Goal: Task Accomplishment & Management: Use online tool/utility

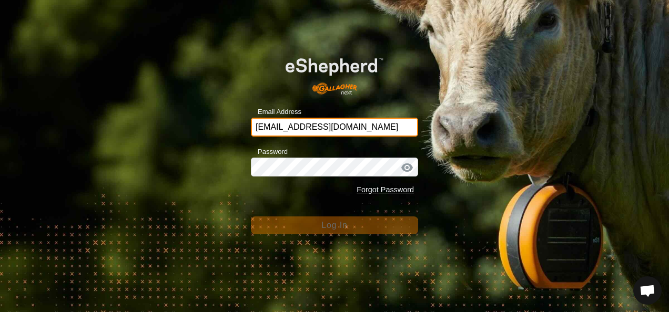
click at [383, 130] on input "glenalvonltd@gmail.com" at bounding box center [334, 127] width 167 height 19
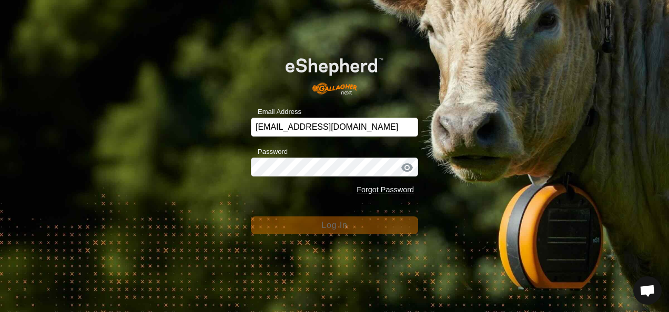
drag, startPoint x: 523, startPoint y: 183, endPoint x: 449, endPoint y: 195, distance: 75.0
click at [520, 184] on div "Email Address glenalvonltd@gmail.com Password Forgot Password Log In" at bounding box center [334, 156] width 669 height 312
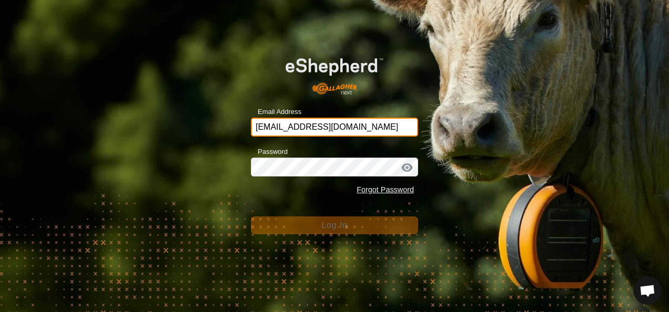
click at [381, 131] on input "glenalvonltd@gmail.com" at bounding box center [334, 127] width 167 height 19
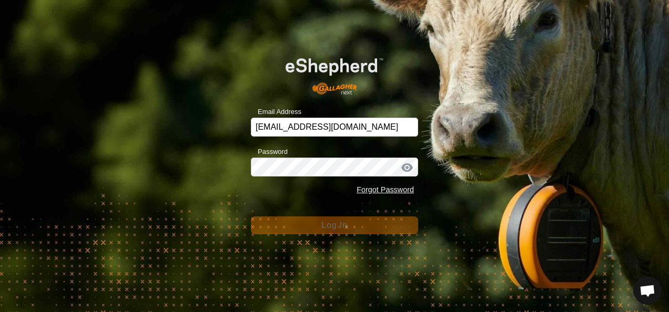
click at [460, 194] on div "Email Address glenalvonltd@gmail.com Password Forgot Password Log In" at bounding box center [334, 156] width 669 height 312
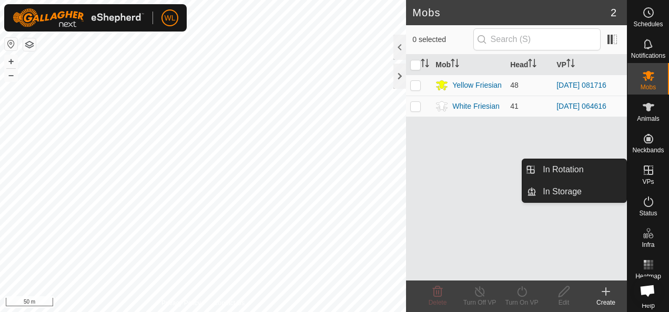
click at [643, 166] on icon at bounding box center [647, 170] width 9 height 9
click at [581, 169] on link "In Rotation" at bounding box center [581, 169] width 90 height 21
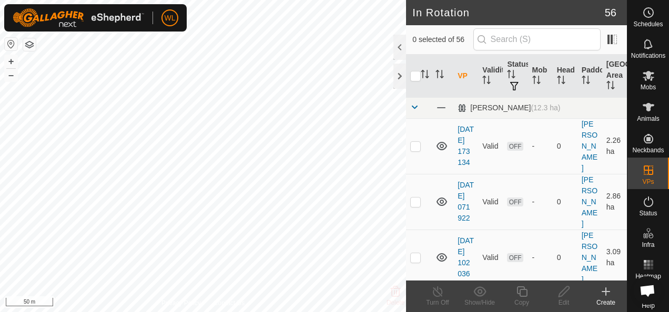
click at [606, 296] on icon at bounding box center [605, 291] width 13 height 13
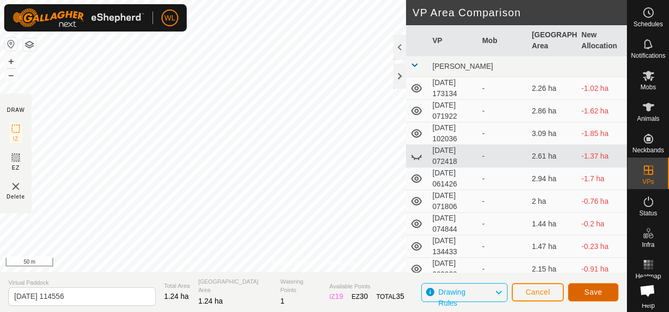
click at [577, 296] on button "Save" at bounding box center [593, 292] width 50 height 18
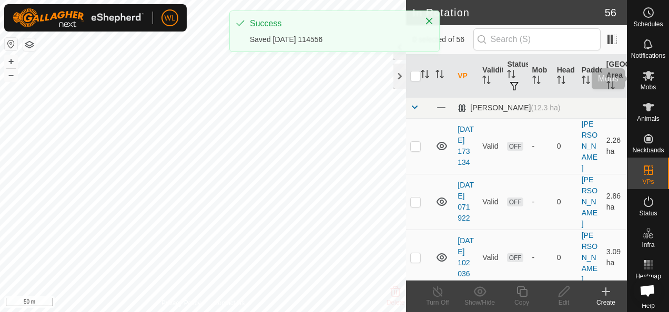
click at [632, 80] on div "Mobs" at bounding box center [648, 79] width 42 height 32
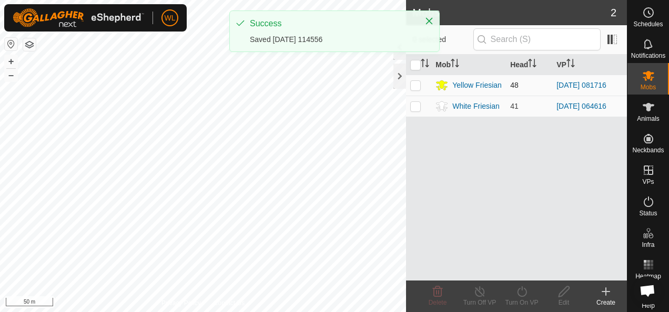
click at [416, 85] on p-checkbox at bounding box center [415, 85] width 11 height 8
checkbox input "true"
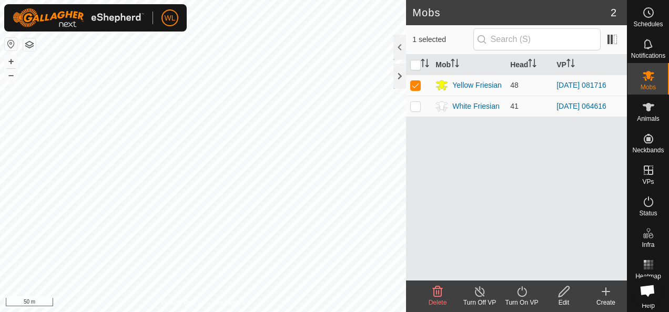
click at [526, 291] on icon at bounding box center [521, 291] width 9 height 11
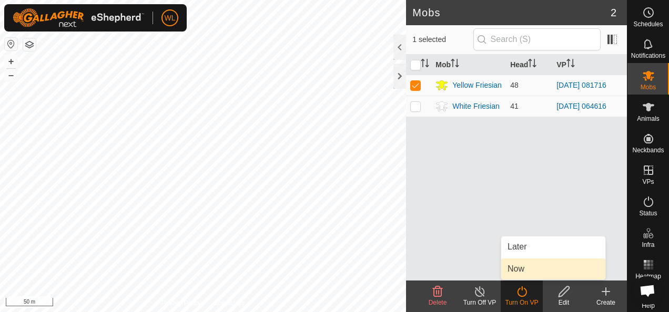
click at [529, 268] on link "Now" at bounding box center [553, 269] width 104 height 21
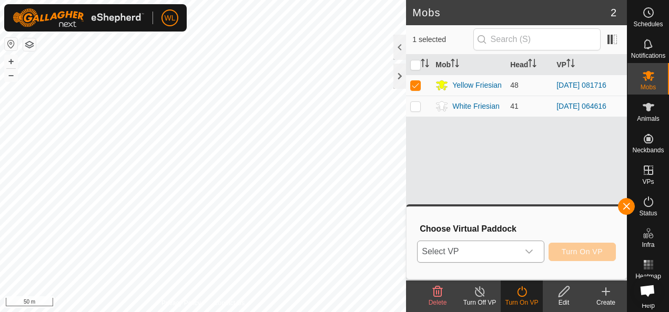
click at [487, 249] on span "Select VP" at bounding box center [467, 251] width 100 height 21
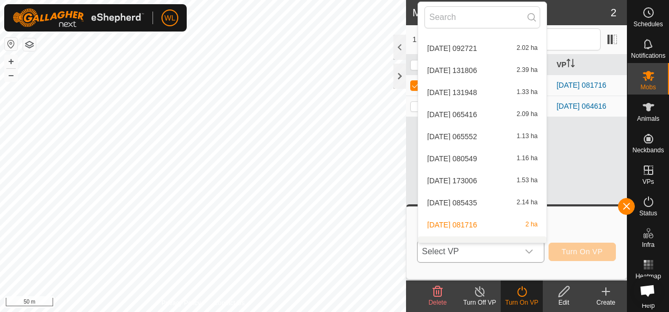
scroll to position [1120, 0]
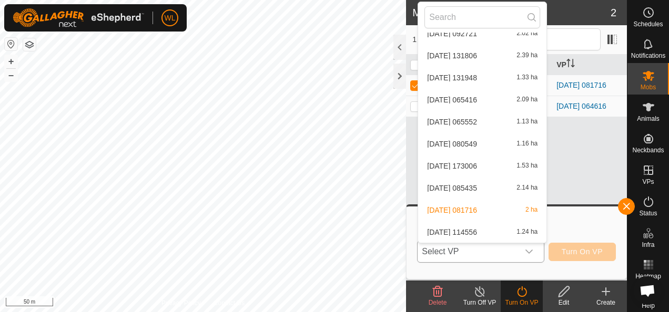
click at [460, 227] on li "2025-09-17 114556 1.24 ha" at bounding box center [482, 232] width 128 height 21
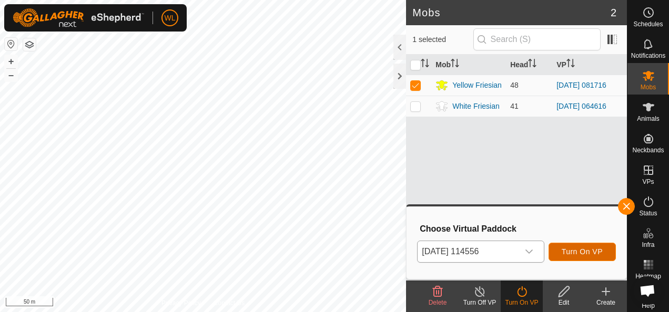
click at [584, 251] on span "Turn On VP" at bounding box center [581, 252] width 41 height 8
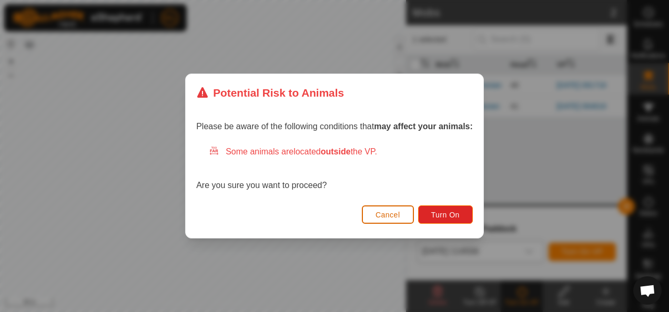
click at [396, 214] on span "Cancel" at bounding box center [387, 215] width 25 height 8
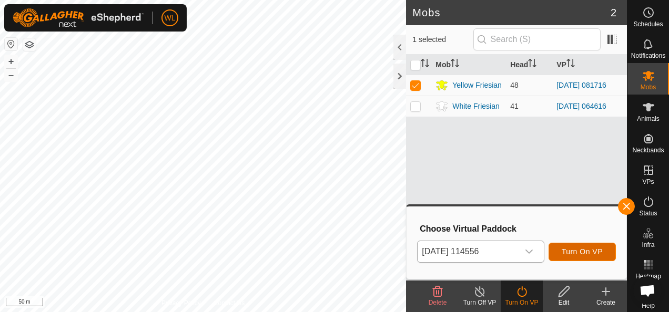
click at [570, 250] on span "Turn On VP" at bounding box center [581, 252] width 41 height 8
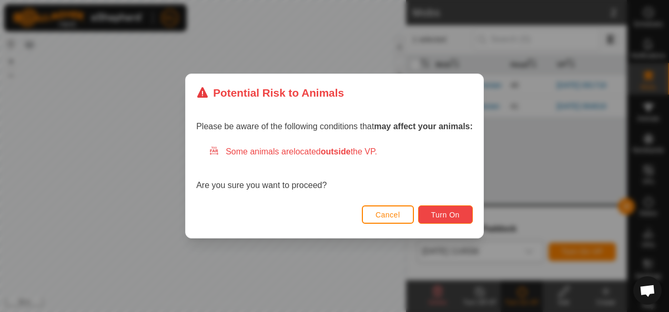
click at [441, 216] on span "Turn On" at bounding box center [445, 215] width 28 height 8
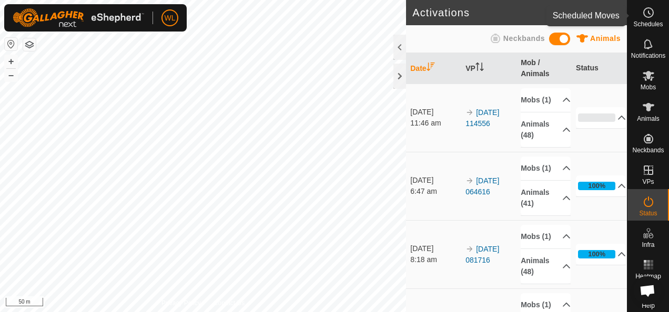
click at [642, 18] on icon at bounding box center [648, 12] width 13 height 13
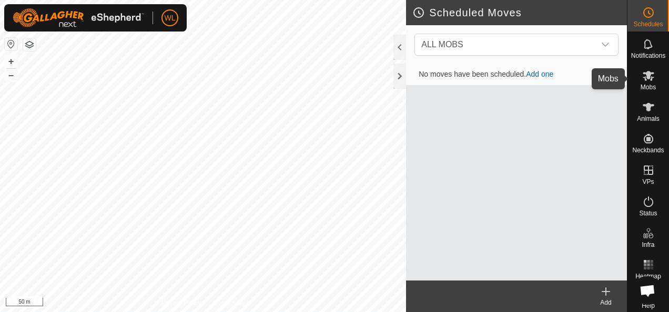
click at [642, 77] on icon at bounding box center [648, 76] width 12 height 10
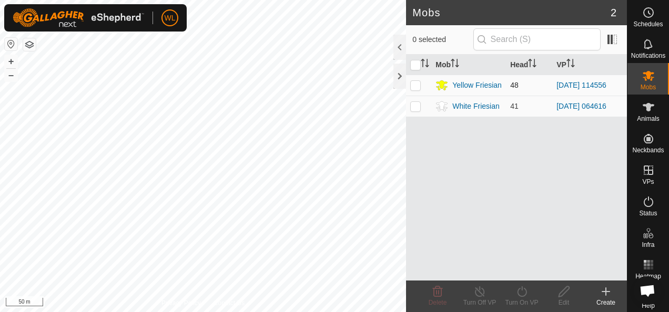
click at [415, 88] on p-checkbox at bounding box center [415, 85] width 11 height 8
checkbox input "true"
click at [568, 295] on icon at bounding box center [563, 291] width 13 height 13
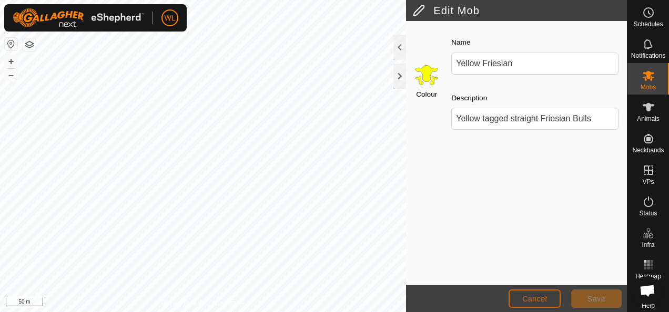
click at [533, 301] on span "Cancel" at bounding box center [534, 299] width 25 height 8
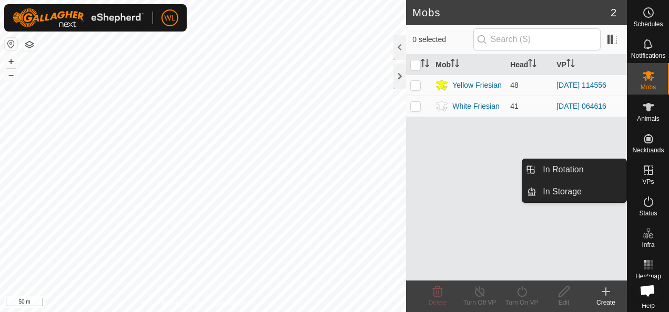
click at [643, 166] on icon at bounding box center [647, 170] width 9 height 9
click at [582, 177] on link "In Rotation" at bounding box center [581, 169] width 90 height 21
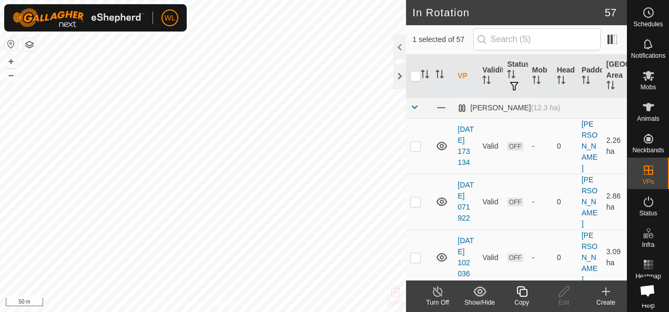
click at [610, 302] on div "Create" at bounding box center [605, 302] width 42 height 9
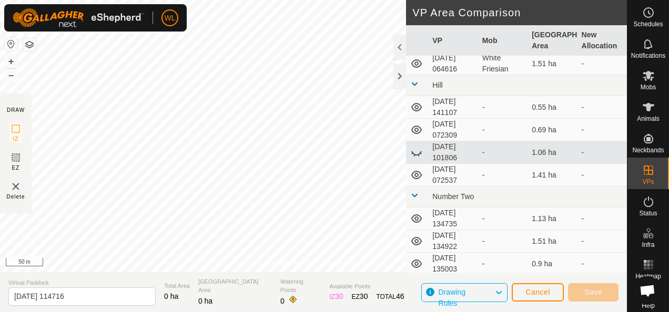
scroll to position [547, 0]
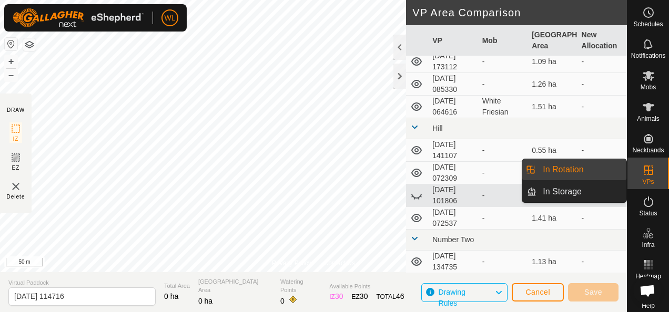
click at [612, 170] on link "In Rotation" at bounding box center [581, 169] width 90 height 21
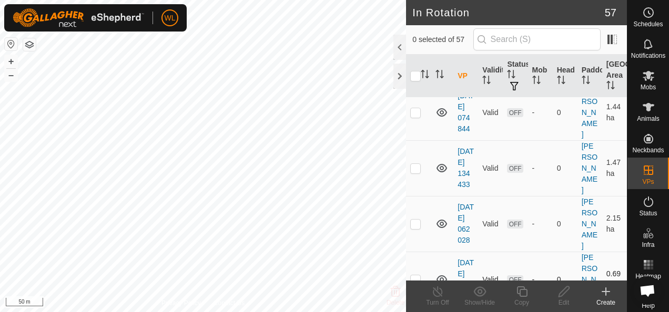
scroll to position [578, 0]
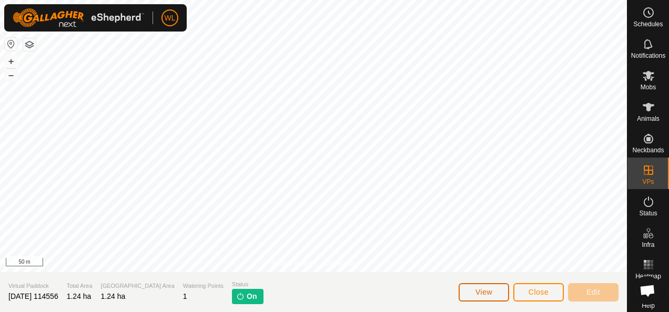
click at [488, 291] on span "View" at bounding box center [483, 292] width 17 height 8
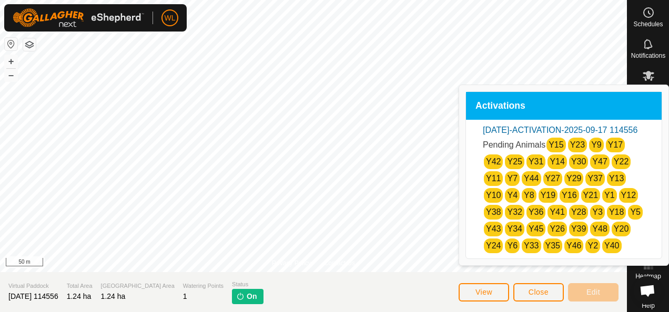
click at [485, 279] on section "Virtual Paddock 2025-09-17 114556 Total Area 1.24 ha Grazing Area 1.24 ha Water…" at bounding box center [313, 292] width 627 height 40
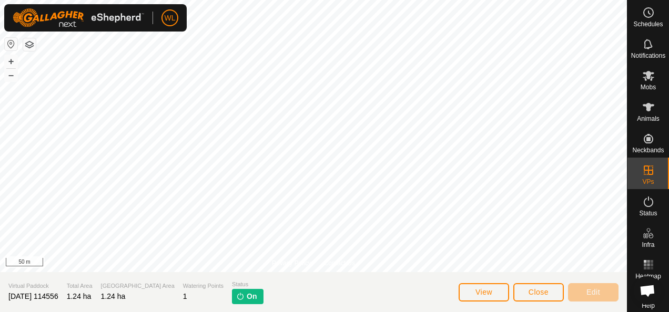
click at [574, 304] on div "Edit" at bounding box center [593, 292] width 50 height 25
click at [548, 289] on span "Close" at bounding box center [538, 292] width 20 height 8
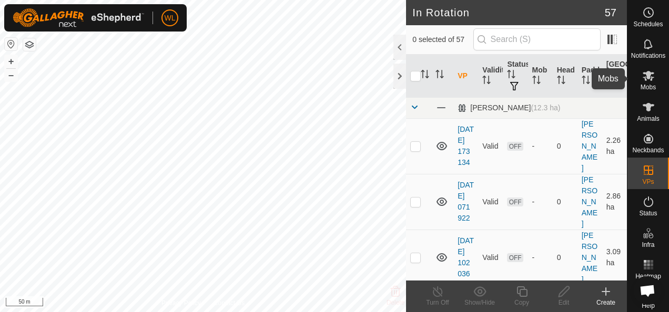
click at [642, 78] on icon at bounding box center [648, 76] width 12 height 10
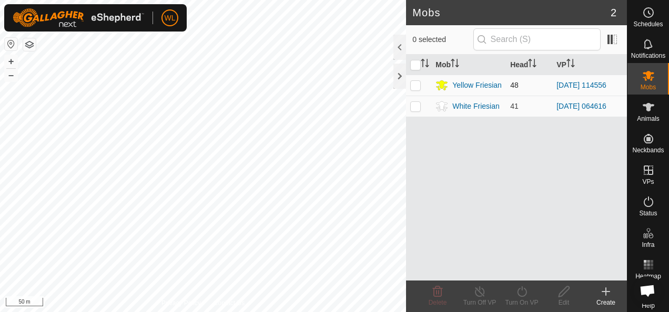
click at [413, 87] on p-checkbox at bounding box center [415, 85] width 11 height 8
checkbox input "true"
click at [520, 295] on icon at bounding box center [521, 291] width 13 height 13
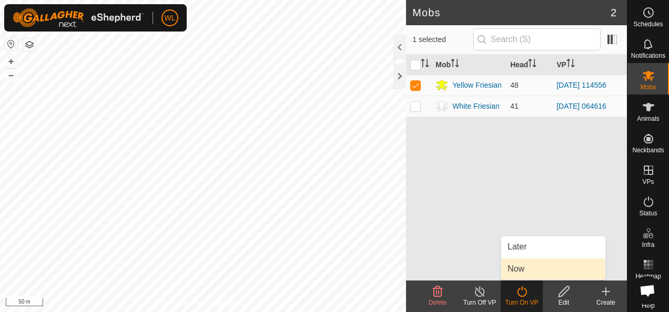
click at [517, 266] on link "Now" at bounding box center [553, 269] width 104 height 21
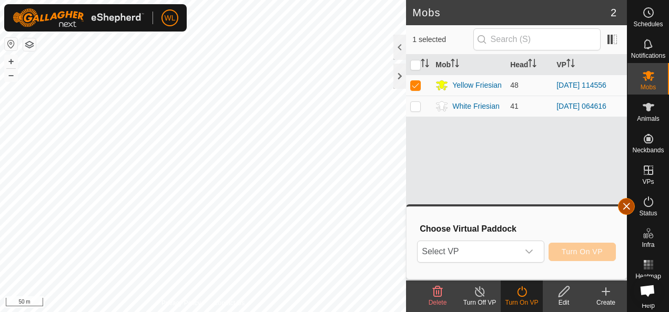
click at [620, 212] on button "button" at bounding box center [626, 206] width 17 height 17
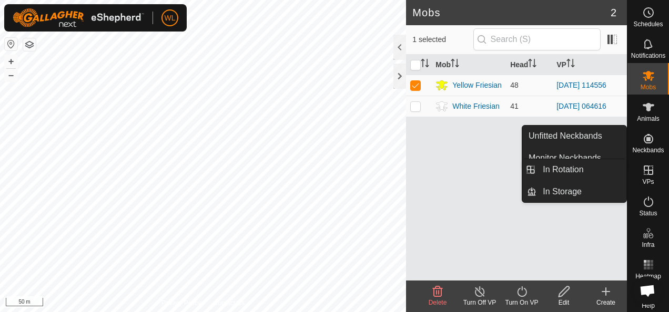
click at [647, 175] on icon at bounding box center [647, 170] width 9 height 9
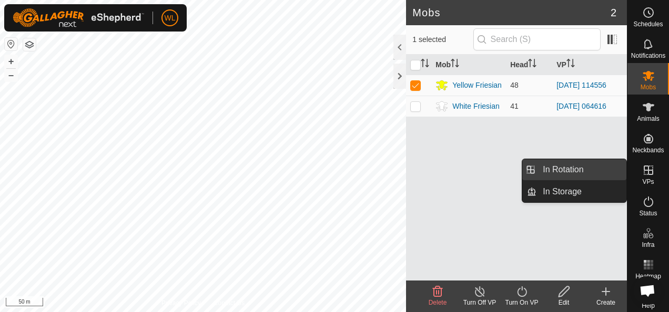
click at [590, 171] on link "In Rotation" at bounding box center [581, 169] width 90 height 21
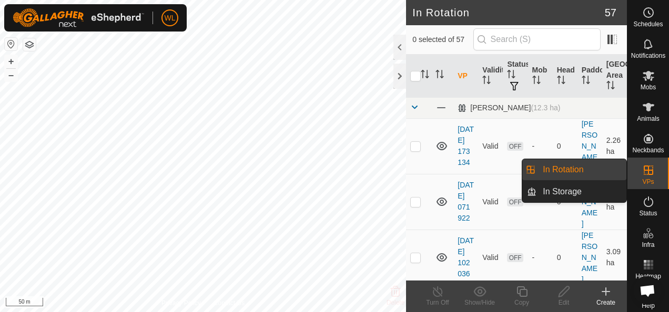
click at [594, 170] on link "In Rotation" at bounding box center [581, 169] width 90 height 21
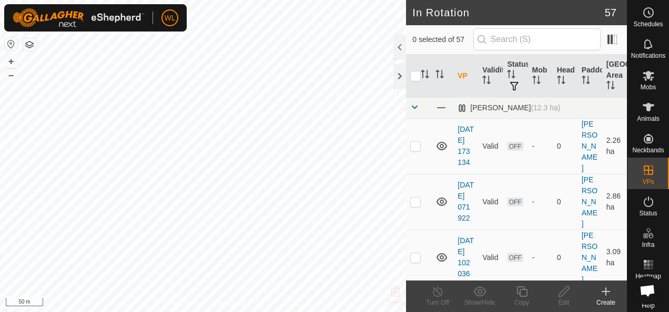
click at [607, 300] on div "Create" at bounding box center [605, 302] width 42 height 9
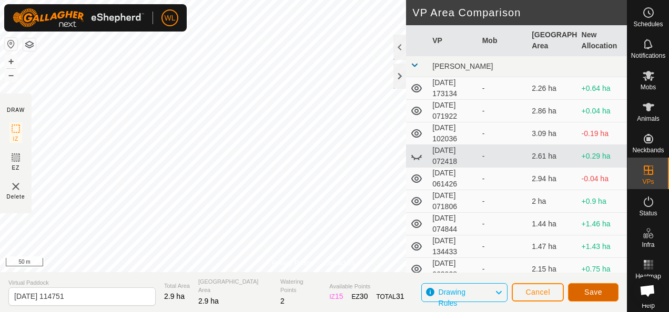
click at [606, 299] on button "Save" at bounding box center [593, 292] width 50 height 18
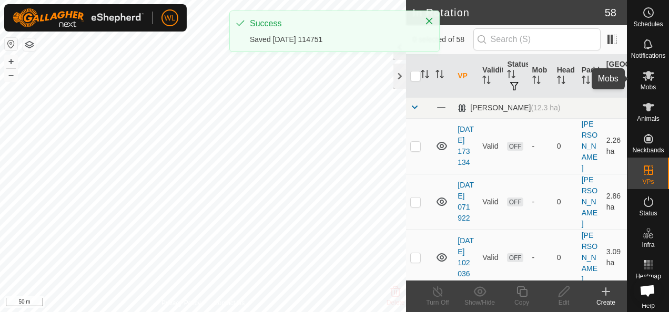
click at [648, 82] on es-mob-svg-icon at bounding box center [648, 75] width 19 height 17
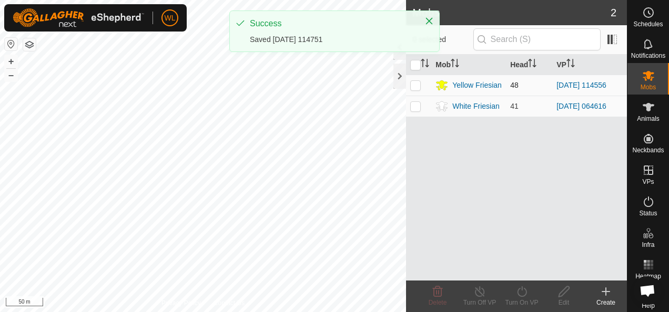
click at [414, 84] on p-checkbox at bounding box center [415, 85] width 11 height 8
checkbox input "true"
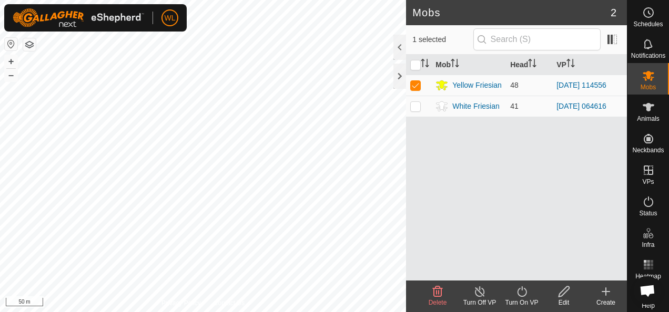
drag, startPoint x: 524, startPoint y: 293, endPoint x: 522, endPoint y: 282, distance: 10.6
click at [525, 291] on icon at bounding box center [521, 291] width 13 height 13
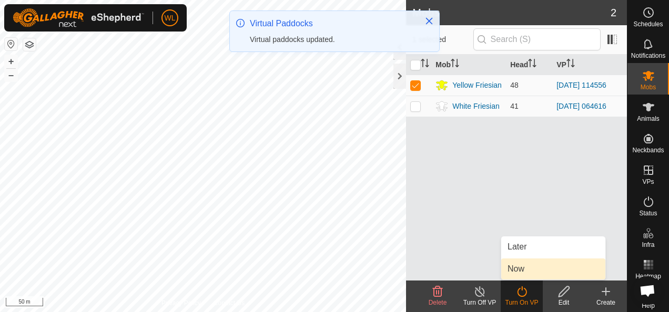
click at [521, 272] on link "Now" at bounding box center [553, 269] width 104 height 21
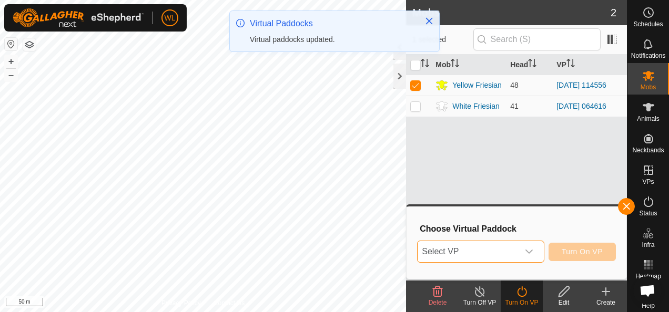
click at [516, 247] on span "Select VP" at bounding box center [467, 251] width 100 height 21
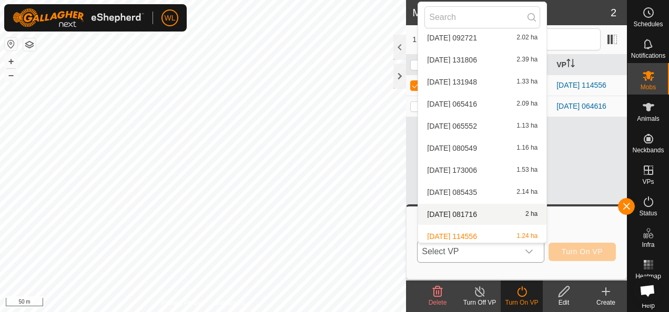
scroll to position [1142, 0]
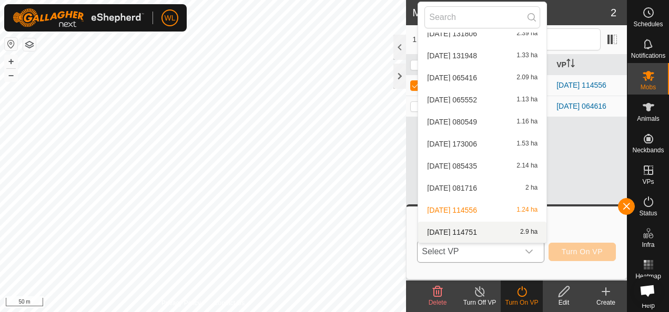
click at [473, 229] on li "2025-09-17 114751 2.9 ha" at bounding box center [482, 232] width 128 height 21
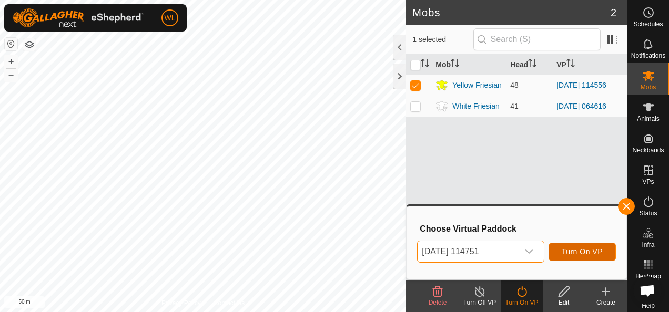
click at [587, 252] on span "Turn On VP" at bounding box center [581, 252] width 41 height 8
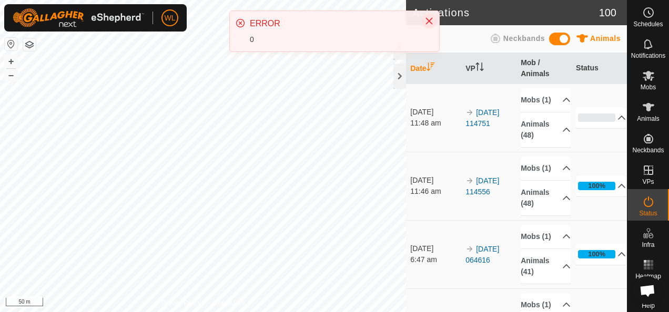
click at [429, 20] on icon "Close" at bounding box center [429, 21] width 7 height 7
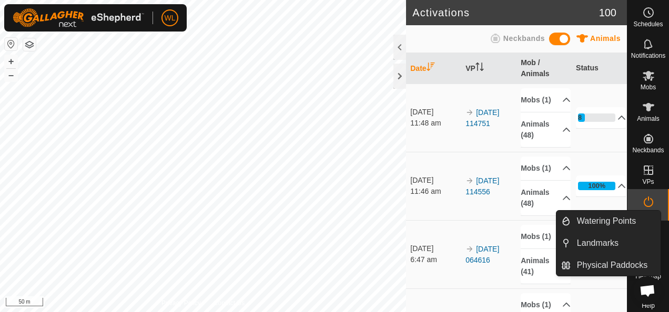
scroll to position [12, 0]
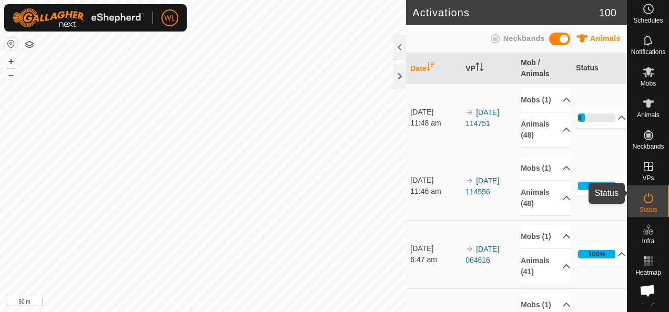
click at [647, 207] on span "Status" at bounding box center [648, 210] width 18 height 6
